Goal: Transaction & Acquisition: Purchase product/service

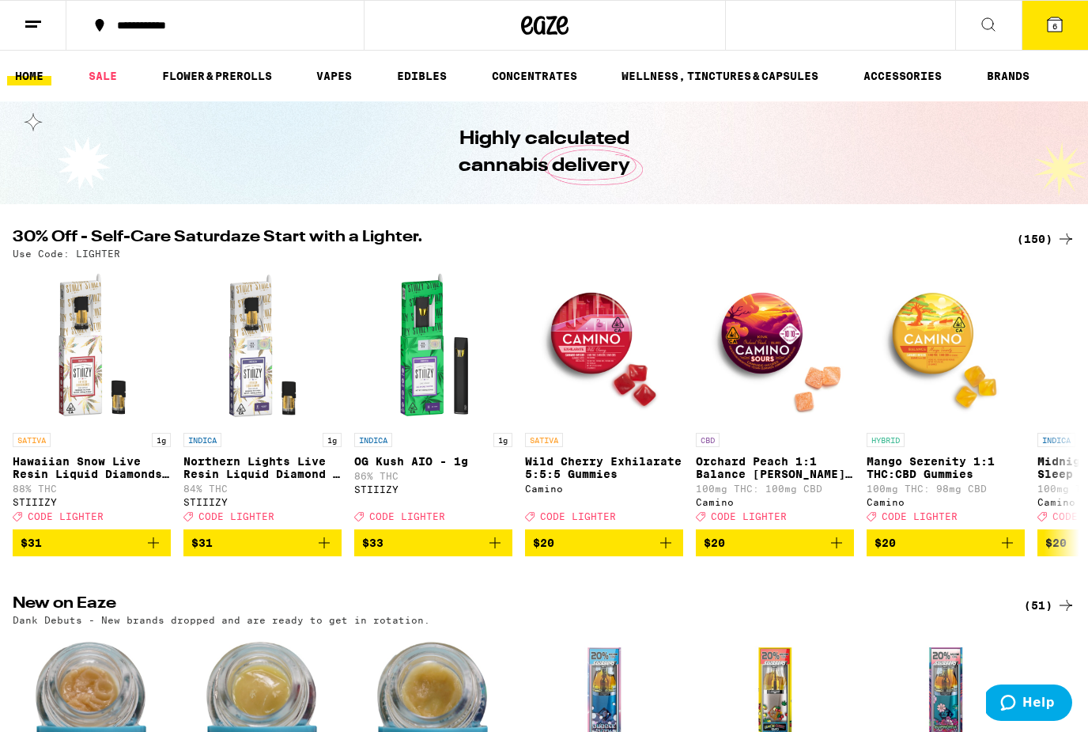
click at [1048, 242] on div "(150)" at bounding box center [1046, 238] width 59 height 19
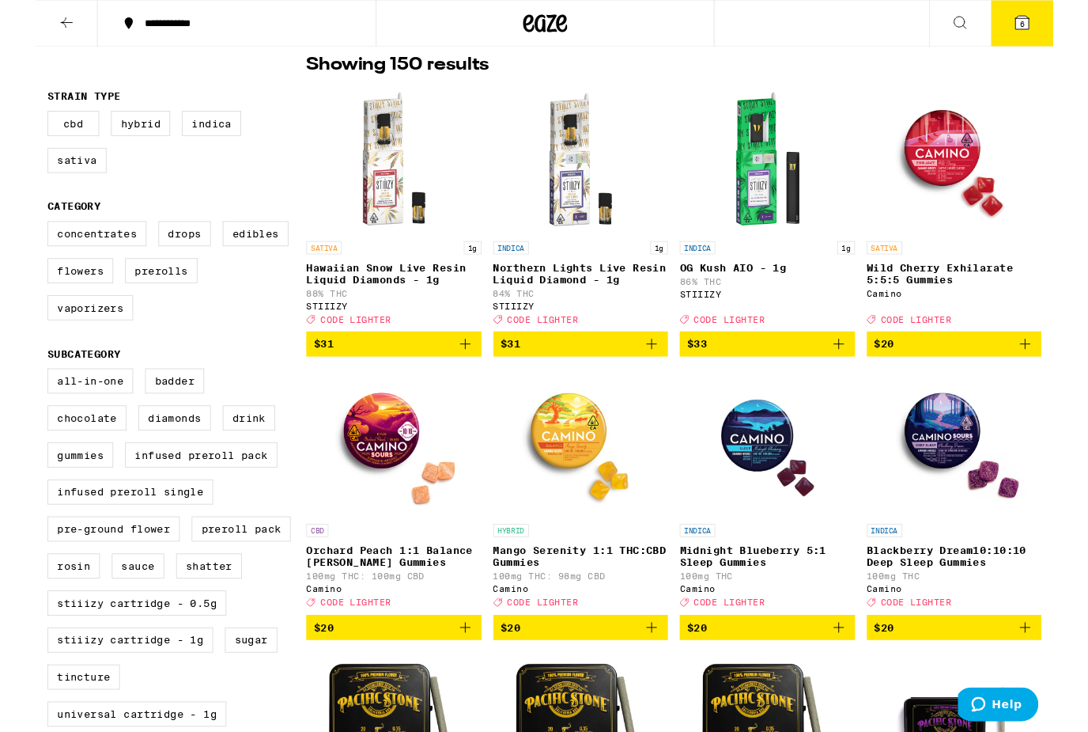
scroll to position [127, 0]
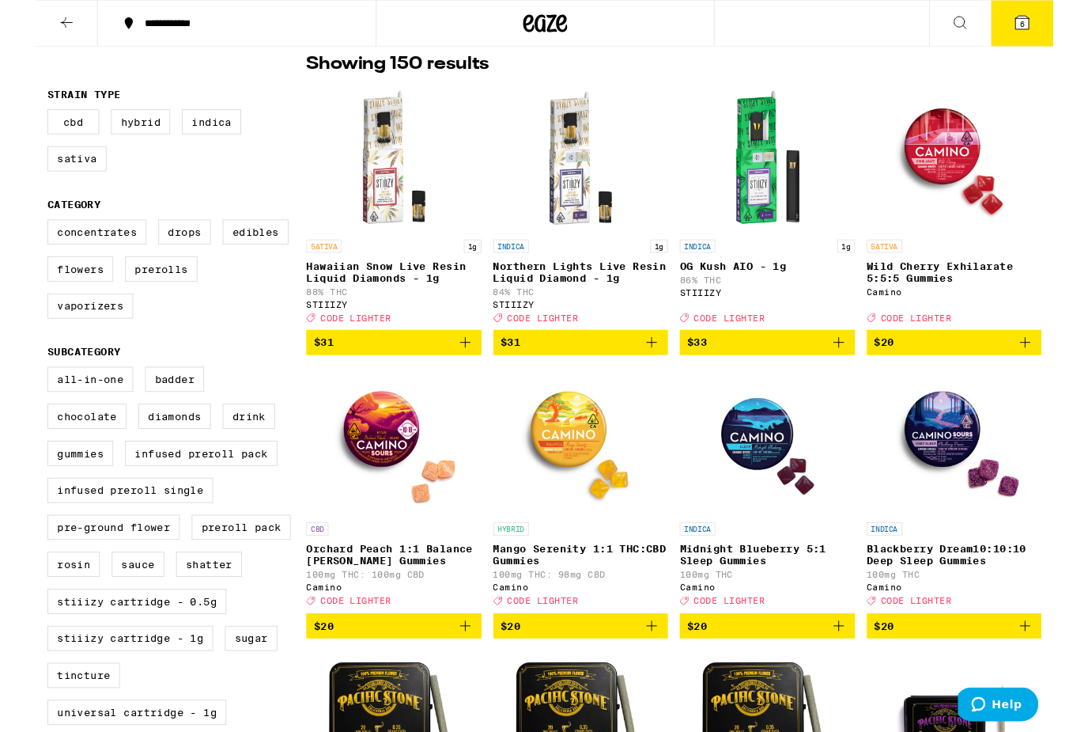
click at [769, 376] on span "$33" at bounding box center [783, 366] width 172 height 19
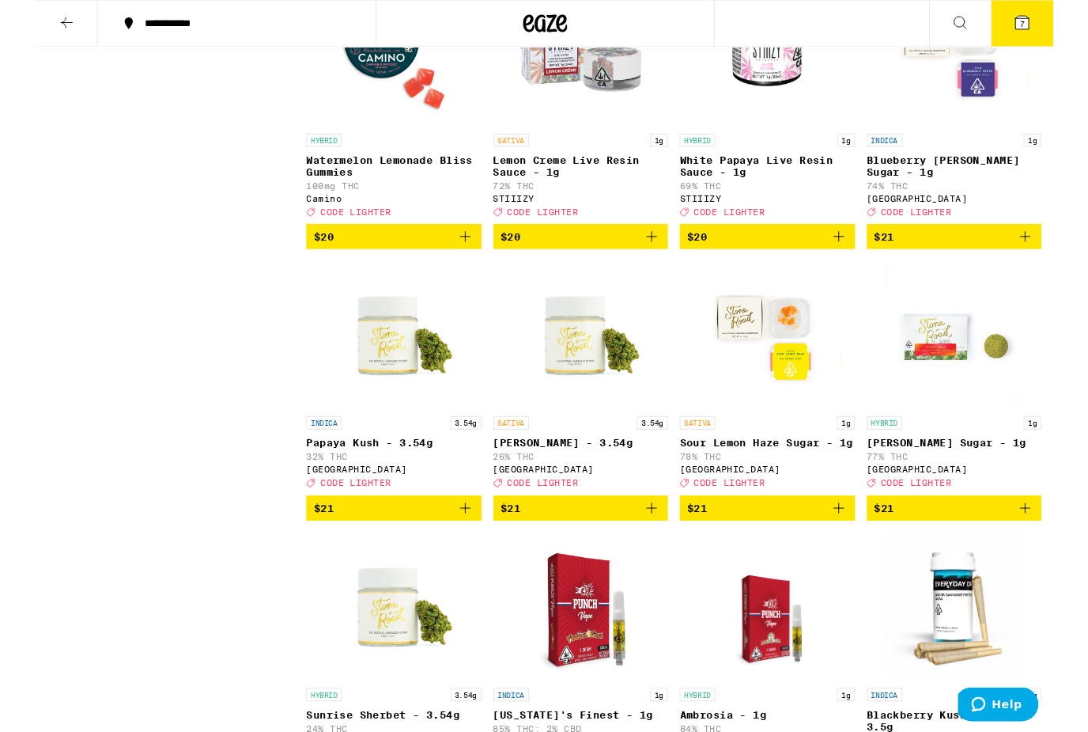
scroll to position [3869, 0]
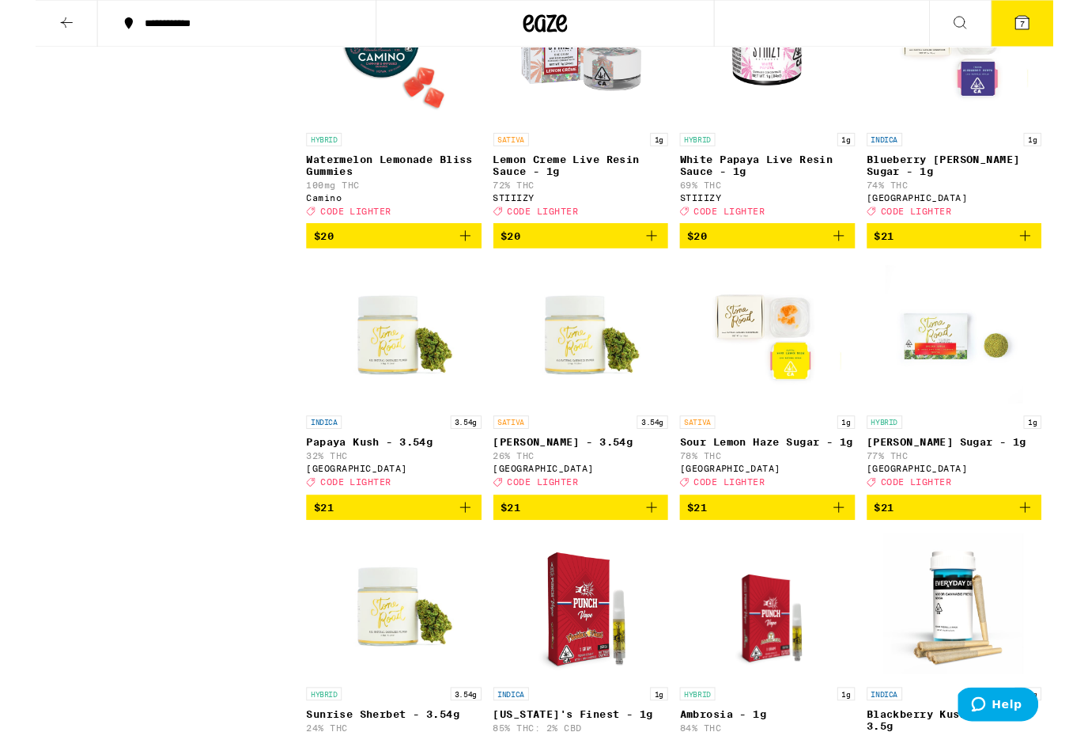
click at [368, 437] on img "Open page for Papaya Kush - 3.54g from Stone Road" at bounding box center [383, 357] width 158 height 158
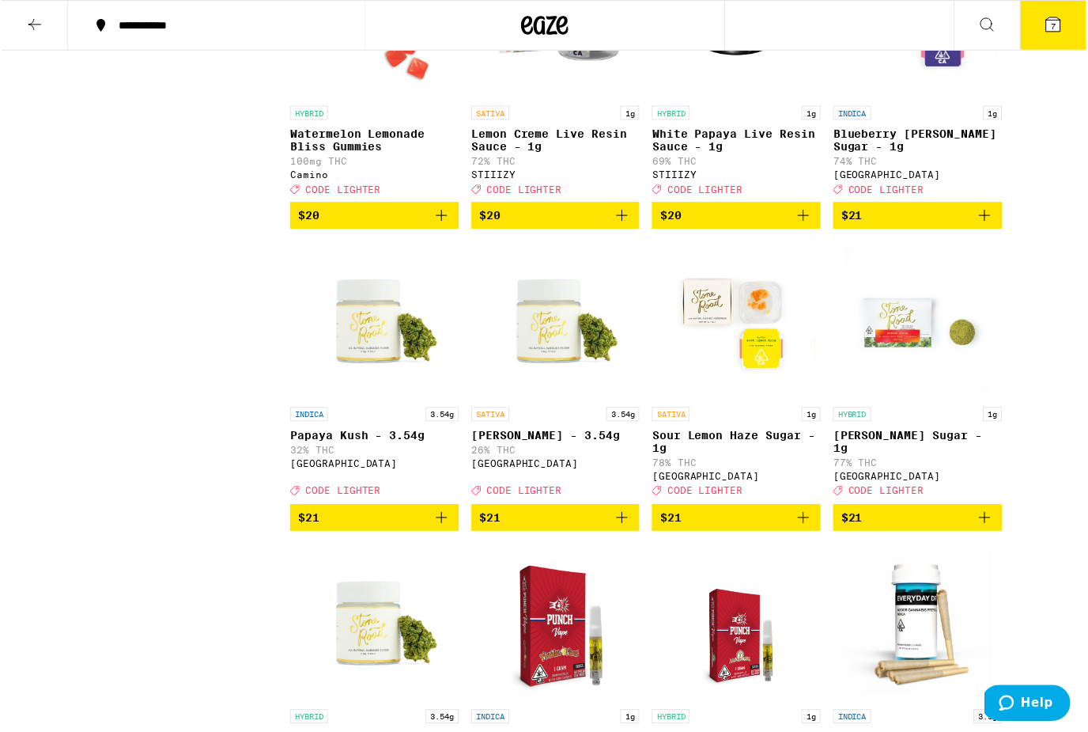
scroll to position [3908, 0]
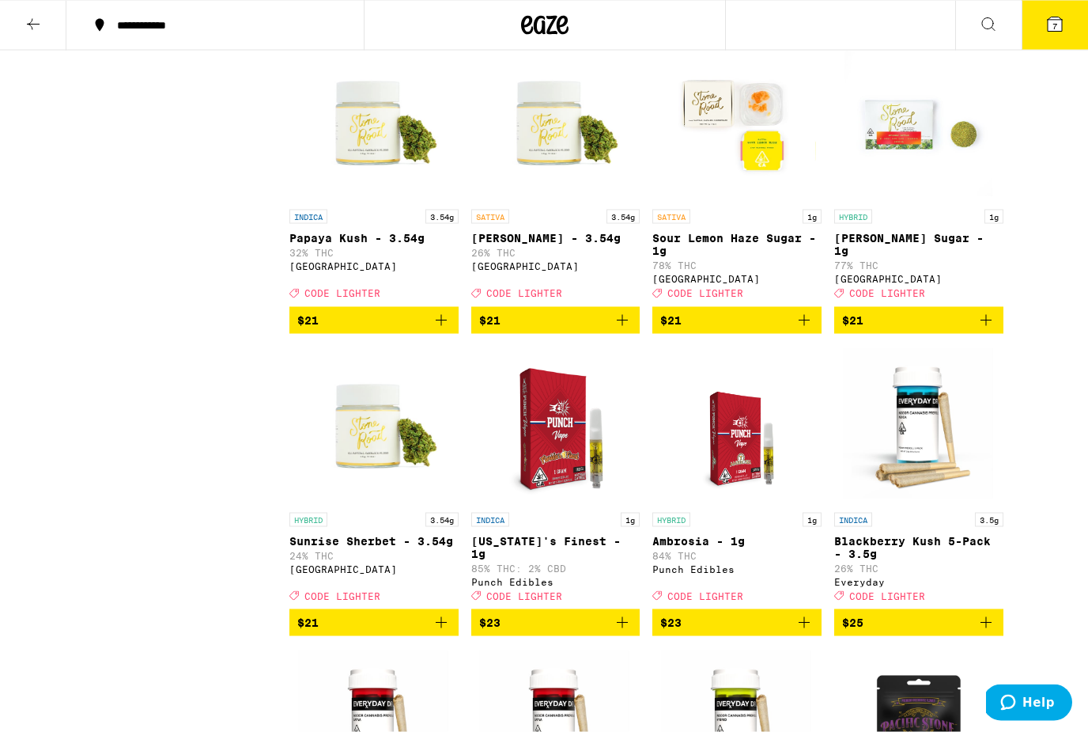
scroll to position [4105, 0]
click at [581, 201] on img "Open page for Lemon Jack - 3.54g from Stone Road" at bounding box center [555, 122] width 158 height 158
